Goal: Submit feedback/report problem: Submit feedback/report problem

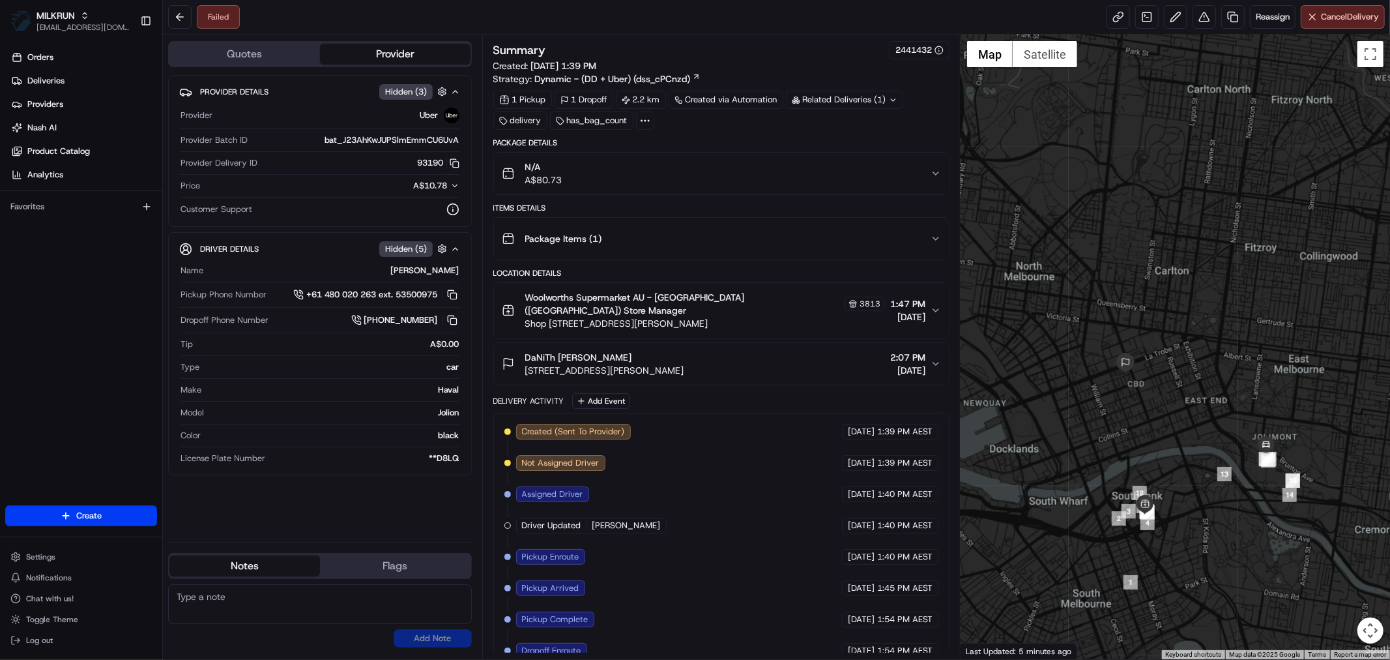
drag, startPoint x: 1315, startPoint y: 483, endPoint x: 1190, endPoint y: 483, distance: 125.8
click at [1190, 483] on div at bounding box center [1176, 347] width 430 height 624
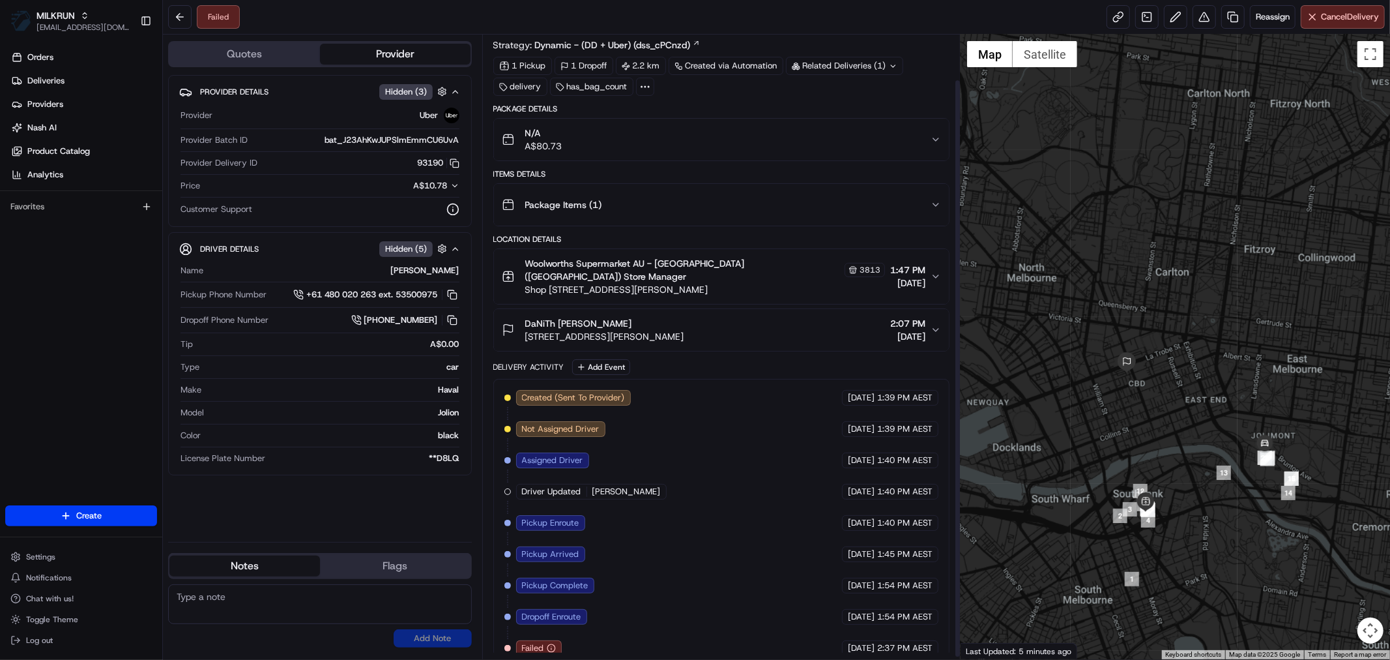
scroll to position [50, 0]
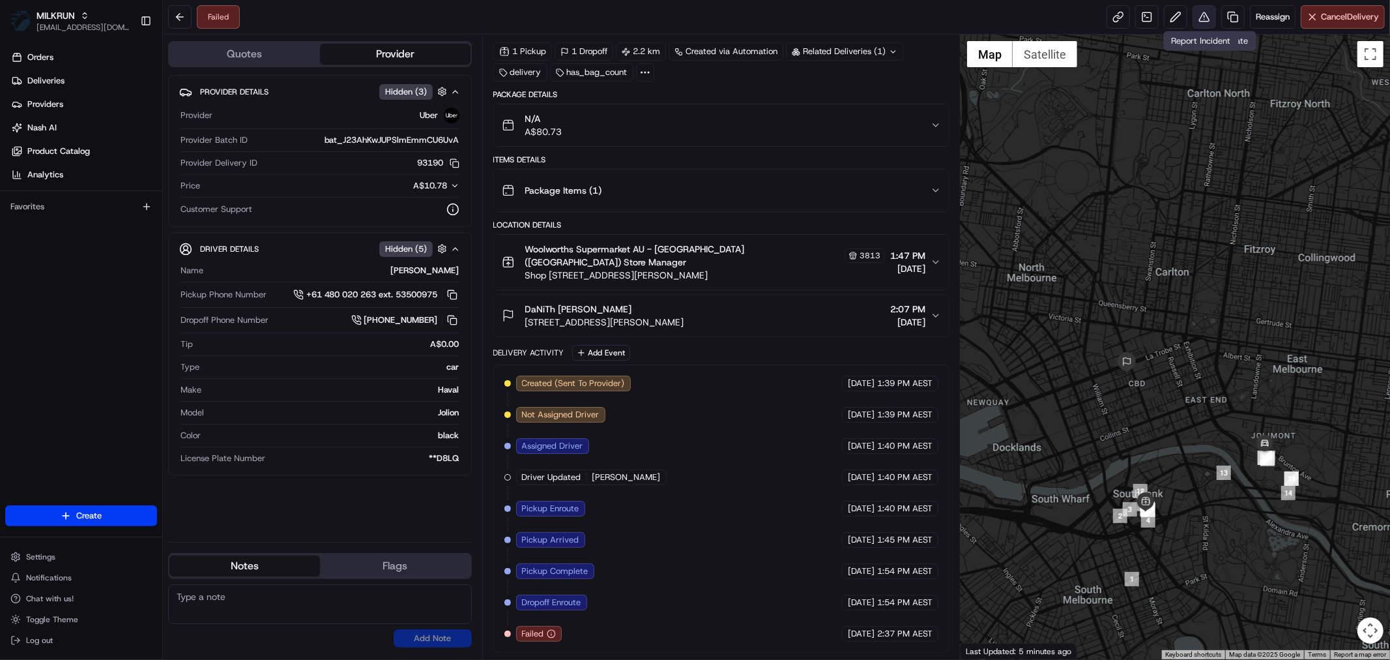
click at [1207, 18] on button at bounding box center [1204, 16] width 23 height 23
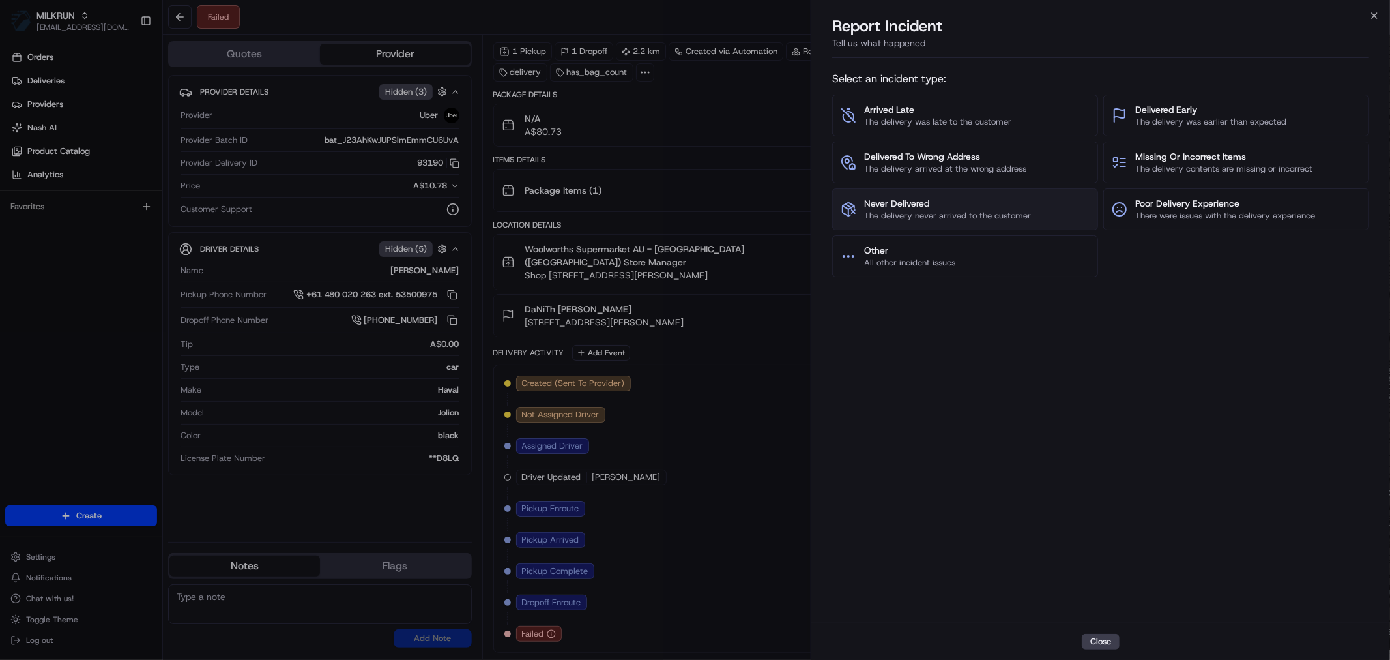
click at [902, 201] on span "Never Delivered" at bounding box center [947, 203] width 167 height 13
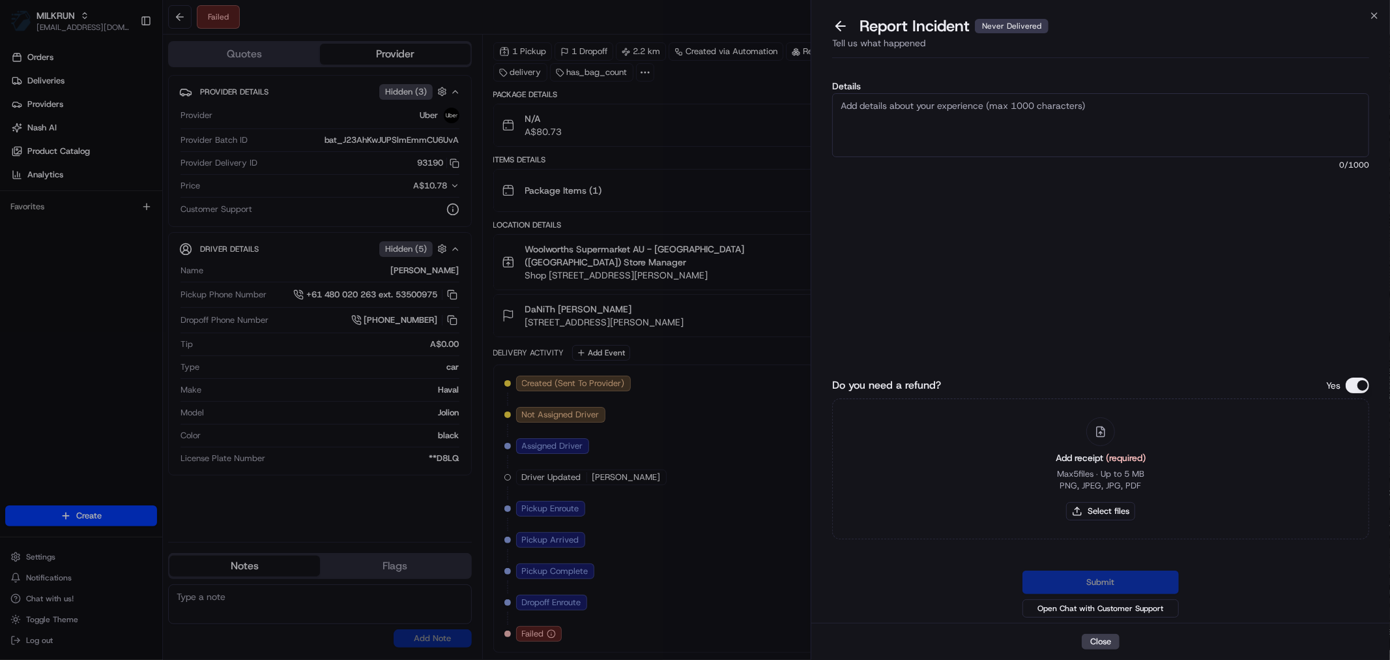
click at [903, 123] on textarea "Details" at bounding box center [1100, 125] width 537 height 64
type textarea "Driver cancelled delivery and not sure if returned or not."
click at [1087, 497] on div "Add receipt (required) Max 5 files ∙ Up to 5 MB PNG, JPEG, JPG, PDF Select files" at bounding box center [1101, 468] width 111 height 119
click at [1096, 508] on button "Select files" at bounding box center [1100, 511] width 69 height 18
type input "C:\fakepath\Danith.pdf"
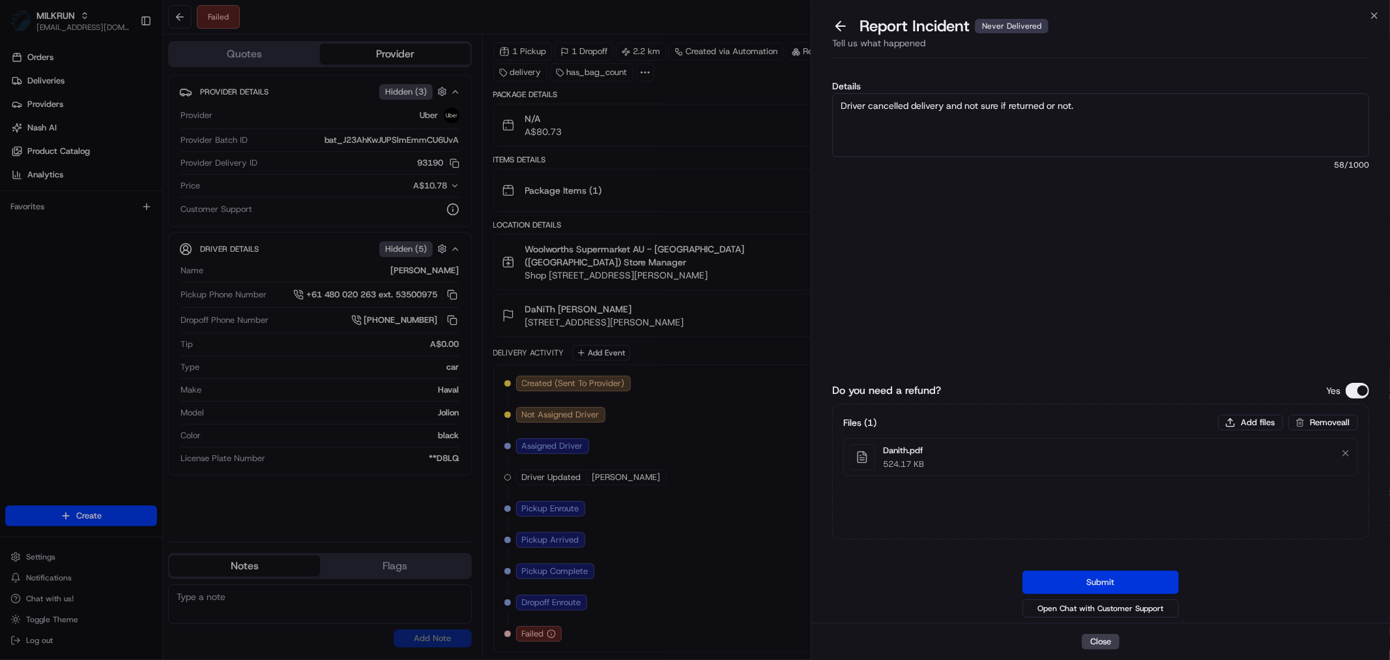
click at [1120, 576] on button "Submit" at bounding box center [1101, 581] width 156 height 23
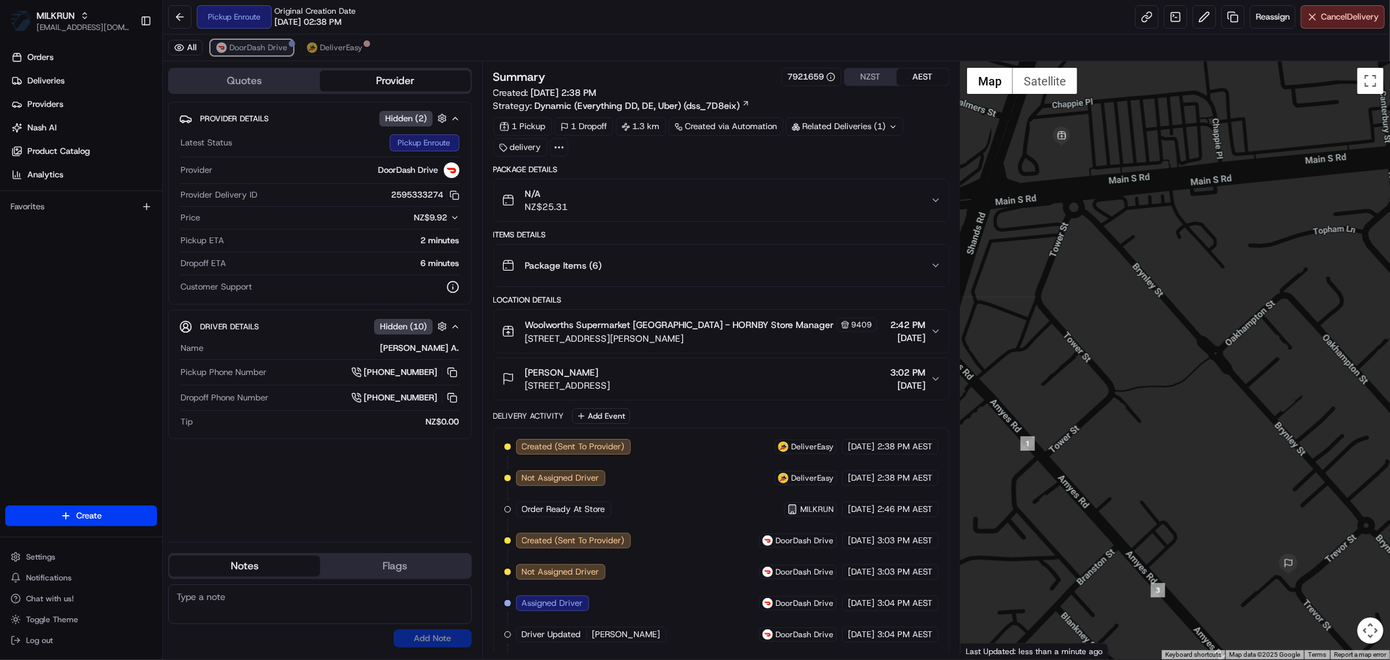
click at [241, 42] on span "DoorDash Drive" at bounding box center [258, 47] width 58 height 10
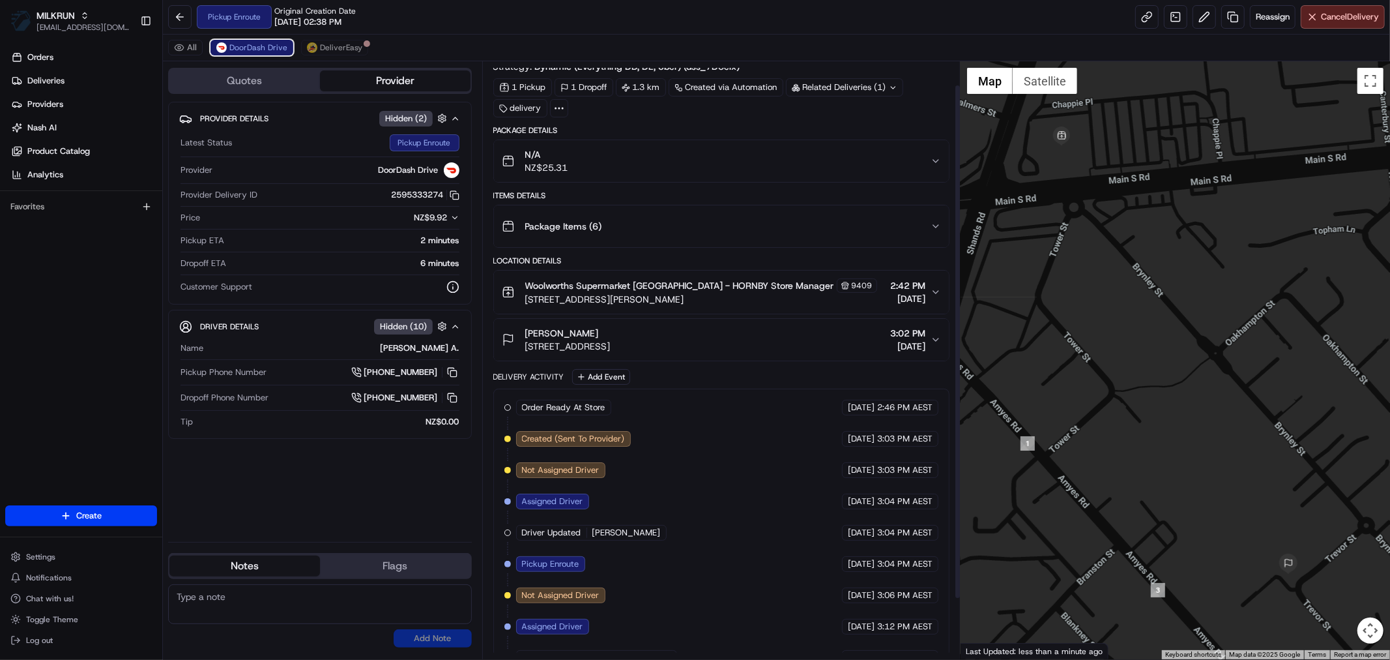
scroll to position [96, 0]
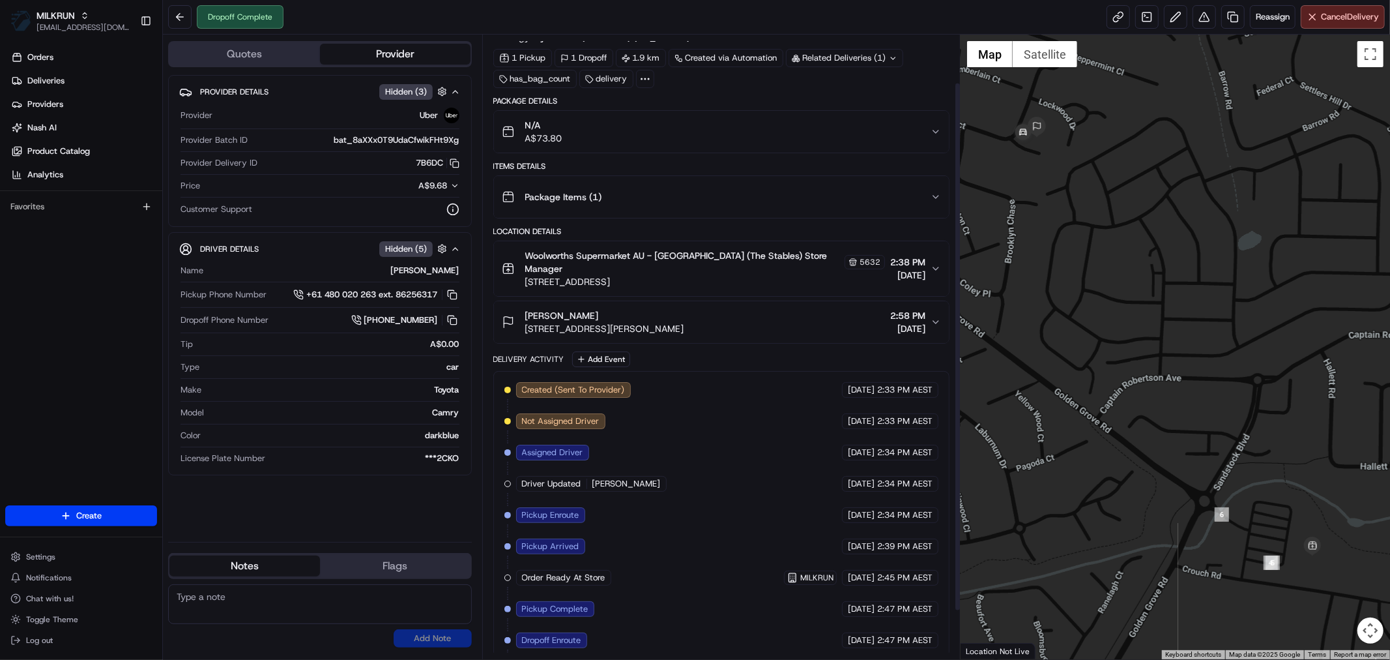
scroll to position [113, 0]
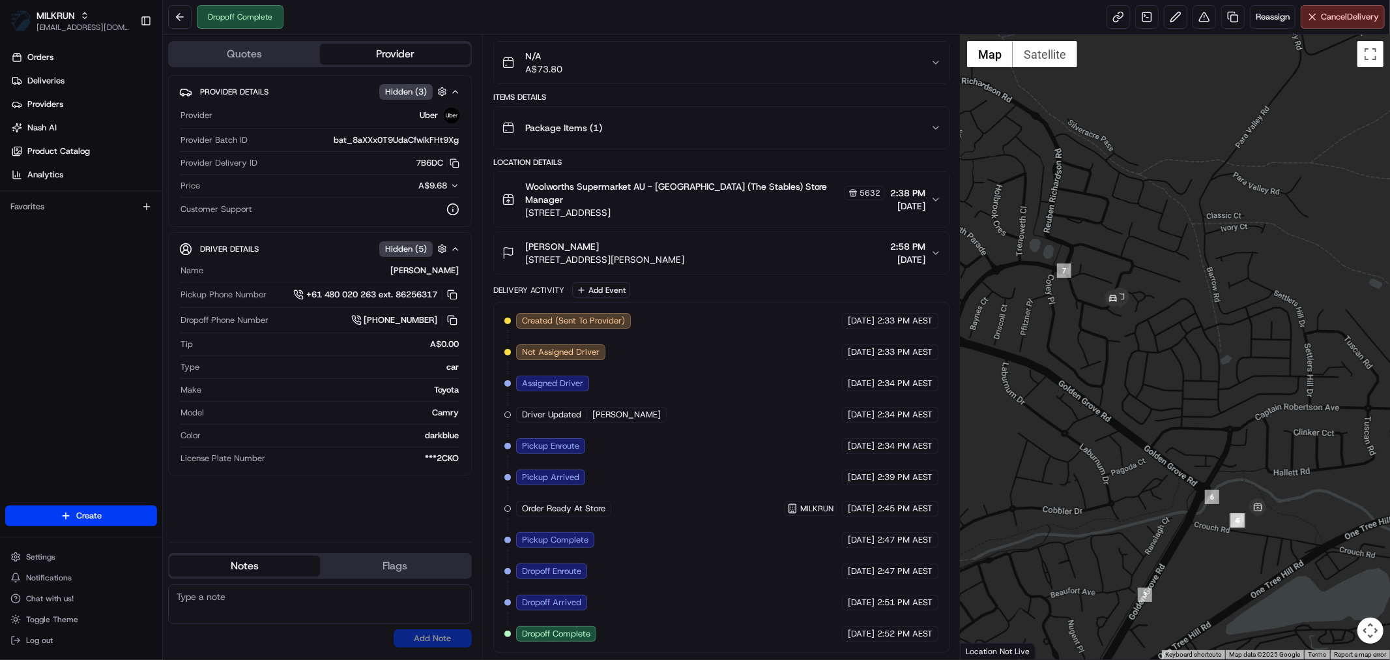
drag, startPoint x: 1108, startPoint y: 317, endPoint x: 1131, endPoint y: 395, distance: 80.9
click at [1124, 392] on div at bounding box center [1176, 347] width 430 height 624
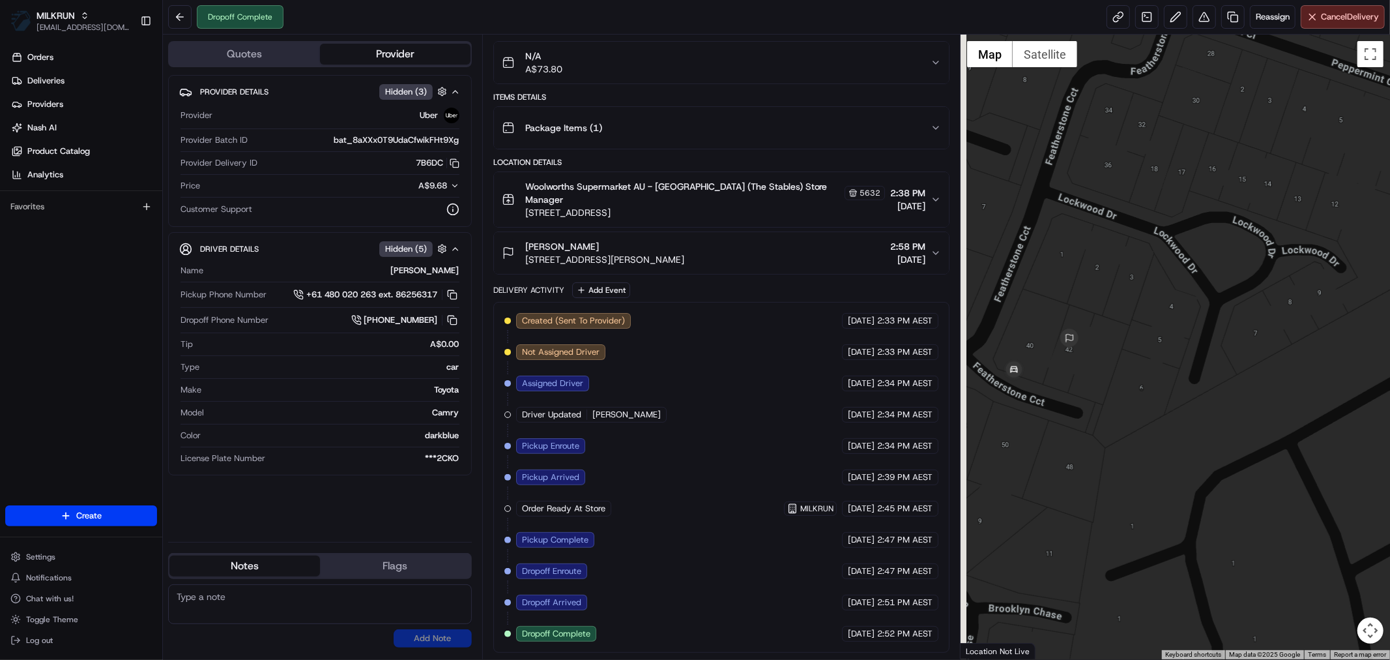
drag, startPoint x: 1038, startPoint y: 443, endPoint x: 1091, endPoint y: 467, distance: 57.8
click at [1091, 478] on div at bounding box center [1176, 347] width 430 height 624
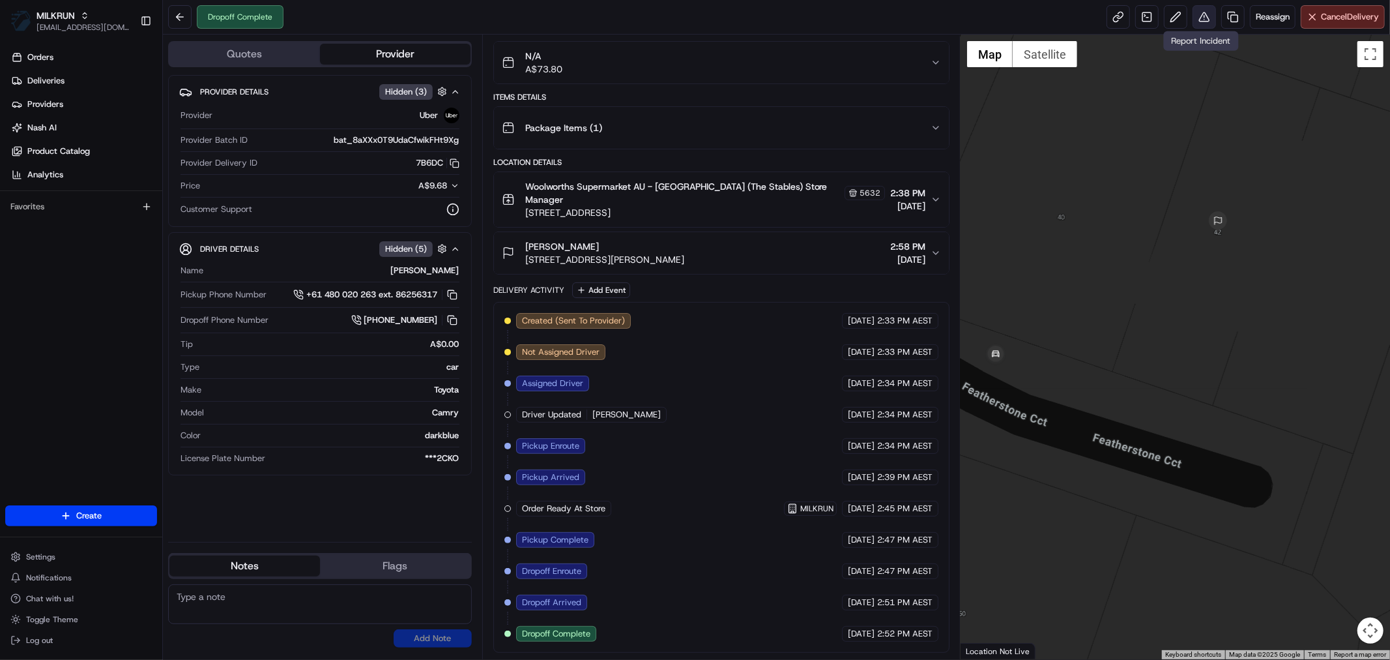
click at [1207, 26] on button at bounding box center [1204, 16] width 23 height 23
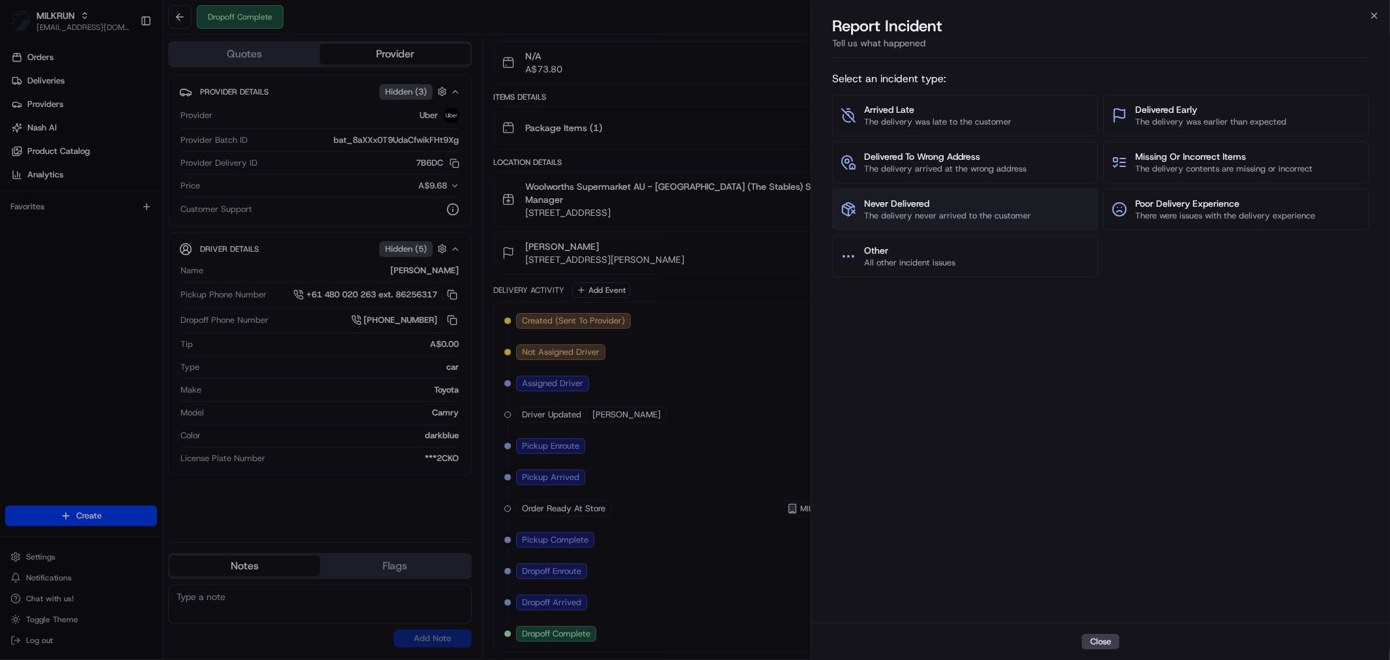
click at [922, 217] on span "The delivery never arrived to the customer" at bounding box center [947, 216] width 167 height 12
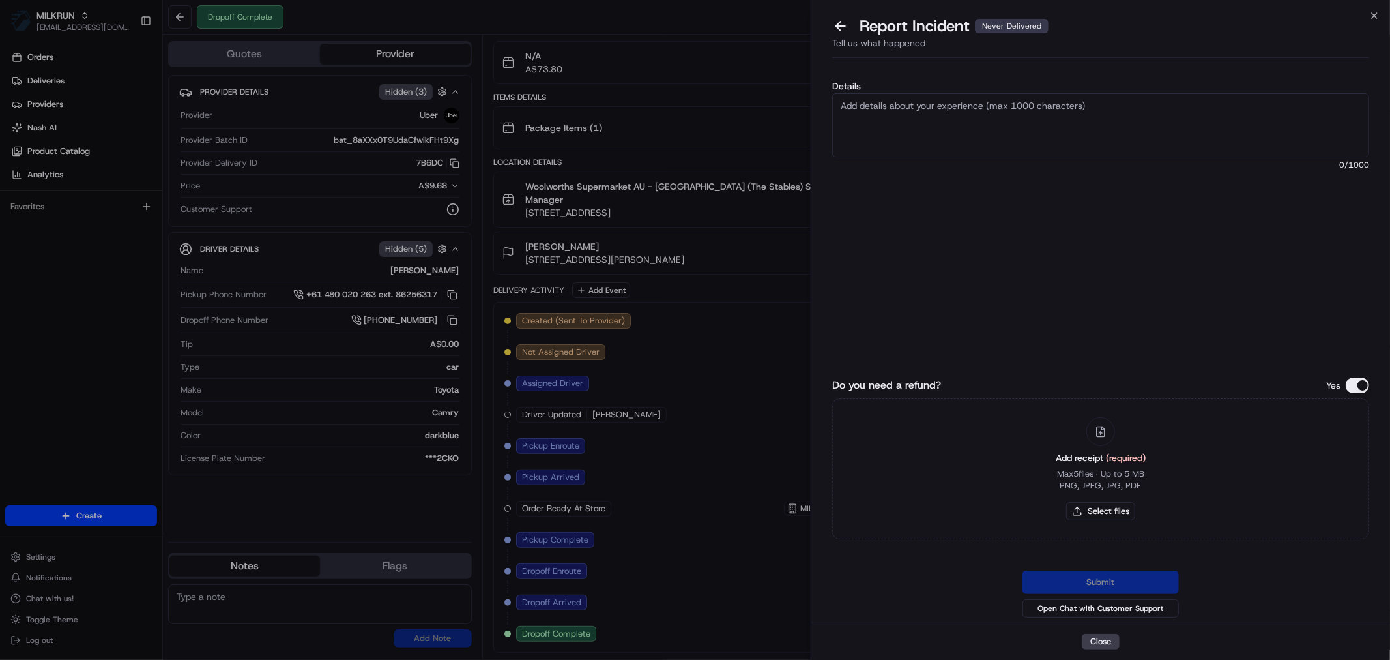
click at [930, 111] on textarea "Details" at bounding box center [1100, 125] width 537 height 64
type textarea "Cx never received this order."
click at [1098, 515] on button "Select files" at bounding box center [1100, 511] width 69 height 18
type input "C:\fakepath\Hailey.pdf"
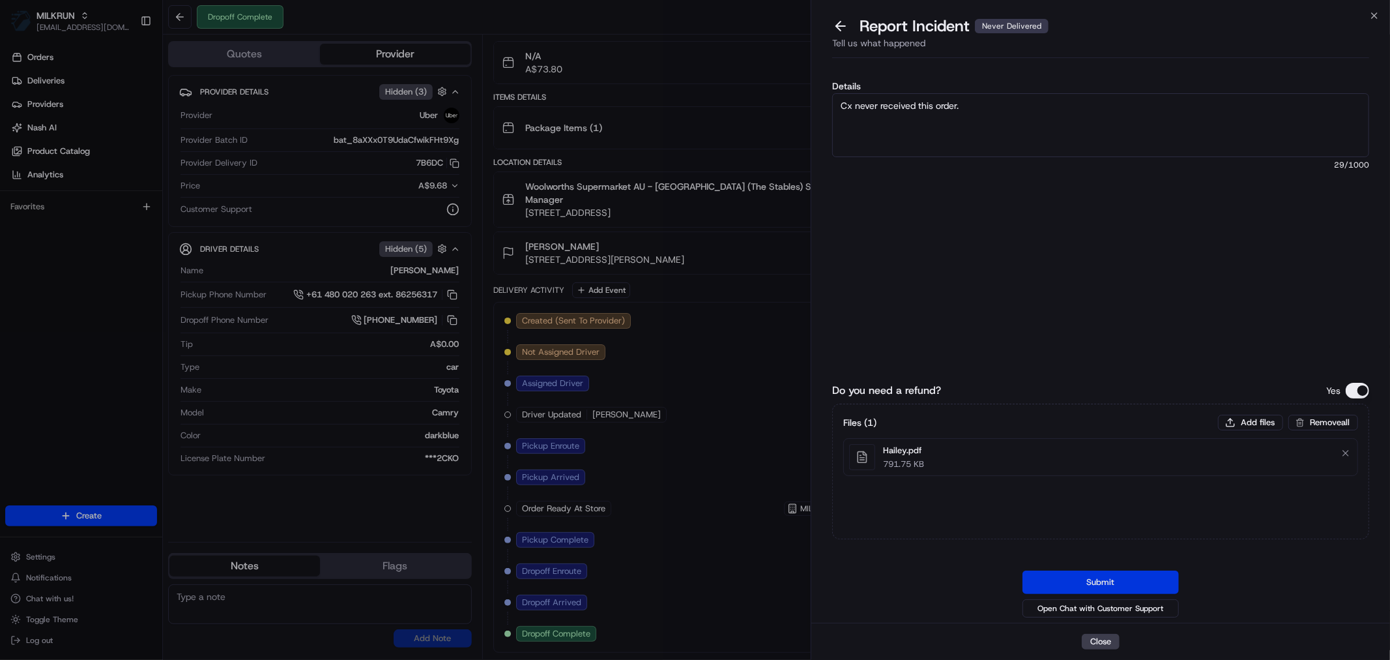
click at [1130, 585] on button "Submit" at bounding box center [1101, 581] width 156 height 23
